Goal: Find specific page/section: Find specific page/section

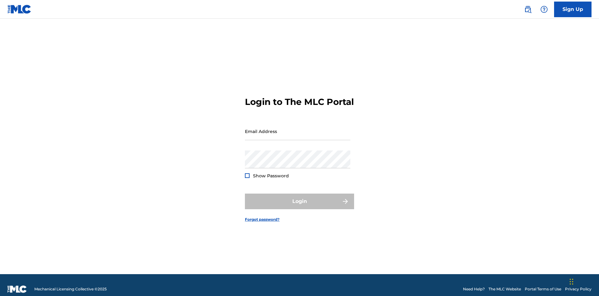
scroll to position [8, 0]
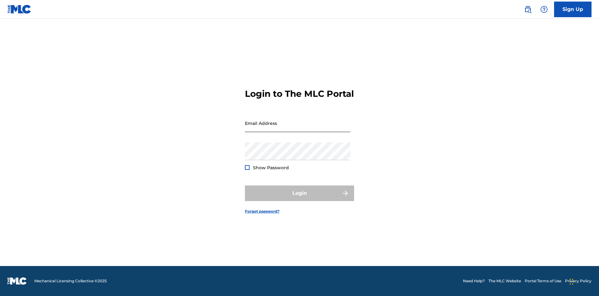
click at [297, 128] on input "Email Address" at bounding box center [297, 123] width 105 height 18
type input "Krystal.Ribble@themlc.com"
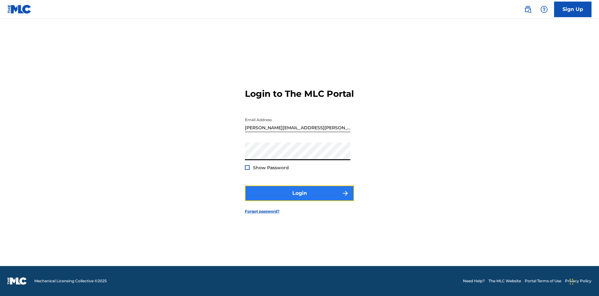
click at [299, 198] on button "Login" at bounding box center [299, 193] width 109 height 16
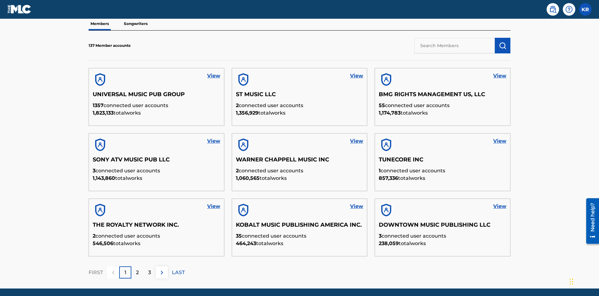
click at [454, 45] on input "text" at bounding box center [454, 46] width 80 height 16
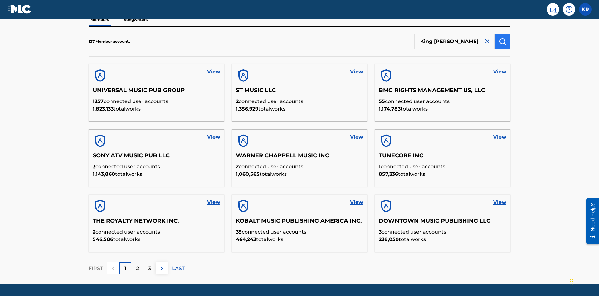
type input "King McTesterson"
click at [502, 41] on img "submit" at bounding box center [501, 41] width 7 height 7
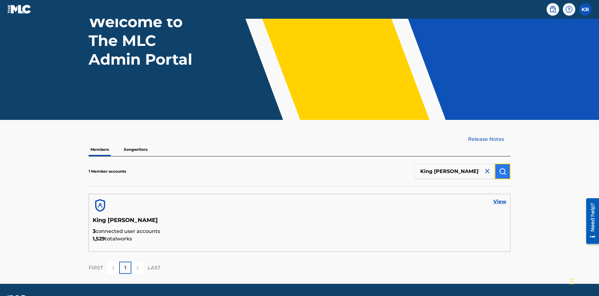
scroll to position [70, 0]
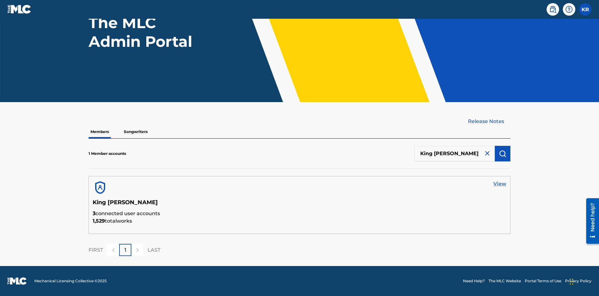
click at [499, 184] on link "View" at bounding box center [499, 183] width 13 height 7
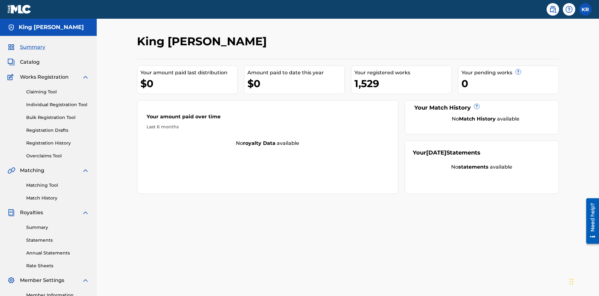
scroll to position [77, 0]
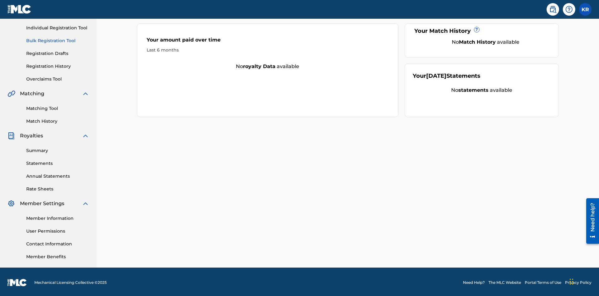
click at [58, 41] on link "Bulk Registration Tool" at bounding box center [57, 40] width 63 height 7
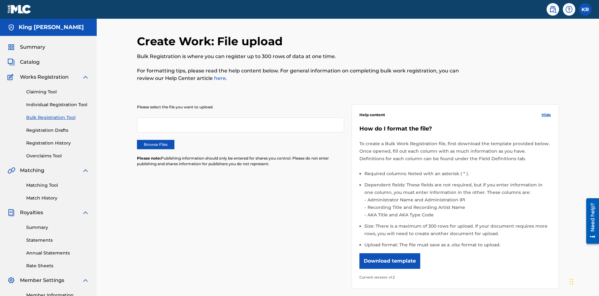
scroll to position [0, 137]
